Goal: Task Accomplishment & Management: Use online tool/utility

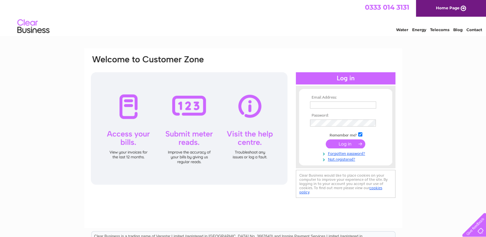
drag, startPoint x: 0, startPoint y: 0, endPoint x: 337, endPoint y: 105, distance: 353.2
click at [337, 105] on input "text" at bounding box center [343, 104] width 66 height 7
type input "kennyd19@hotmail.co.uk"
click at [340, 143] on input "submit" at bounding box center [346, 143] width 40 height 9
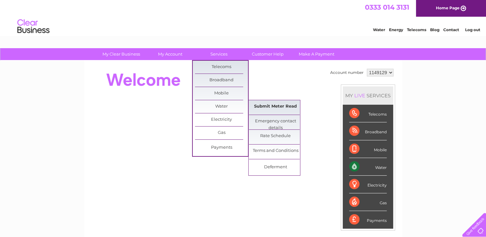
click at [274, 106] on link "Submit Meter Read" at bounding box center [275, 106] width 53 height 13
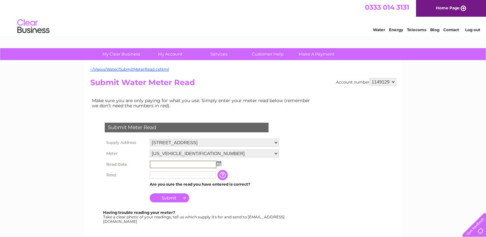
click at [181, 163] on input "text" at bounding box center [183, 165] width 67 height 8
click at [217, 163] on img at bounding box center [218, 163] width 5 height 5
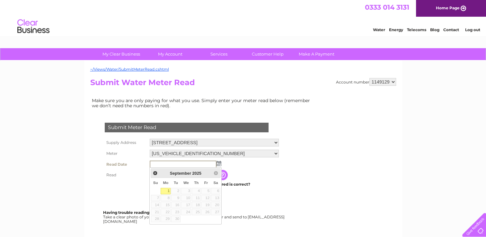
click at [169, 191] on link "1" at bounding box center [166, 191] width 10 height 6
type input "2025/09/01"
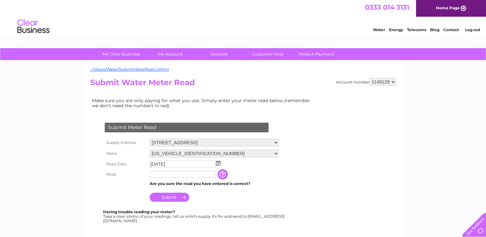
click at [166, 174] on input "text" at bounding box center [183, 174] width 66 height 7
type input "1349"
click at [166, 197] on input "Submit" at bounding box center [170, 197] width 40 height 9
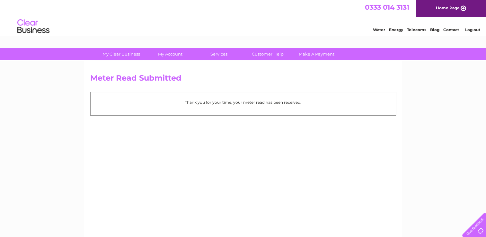
click at [468, 29] on link "Log out" at bounding box center [472, 29] width 15 height 5
